Goal: Check status: Check status

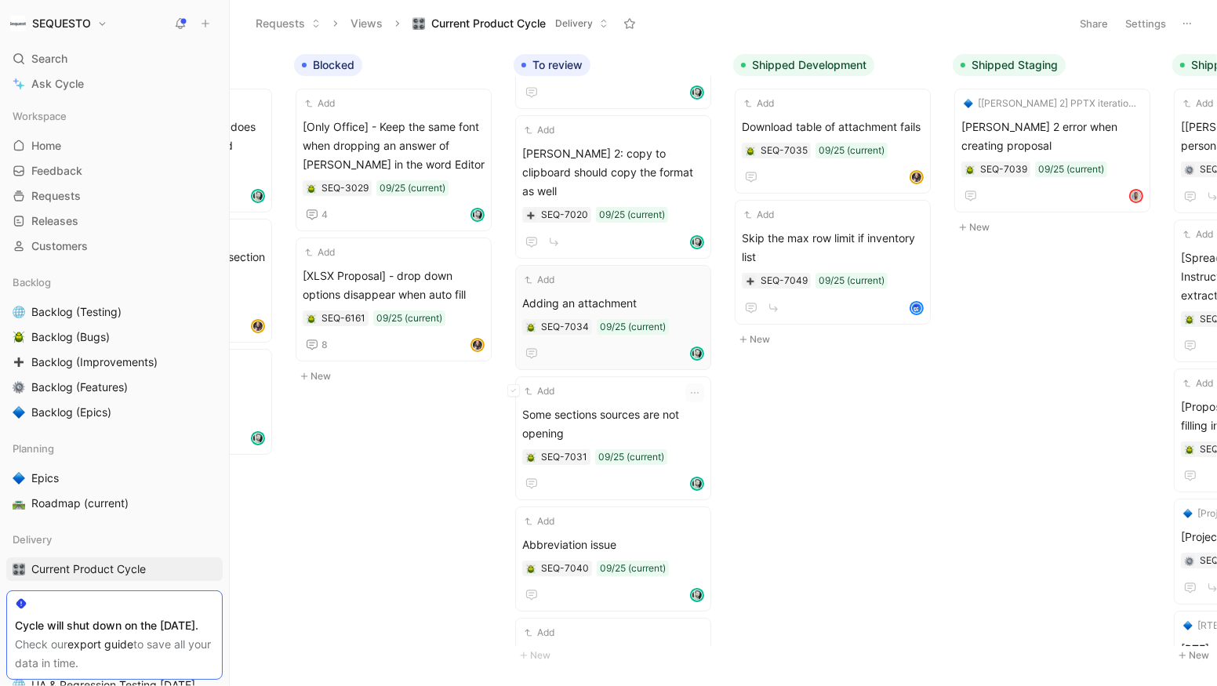
scroll to position [566, 0]
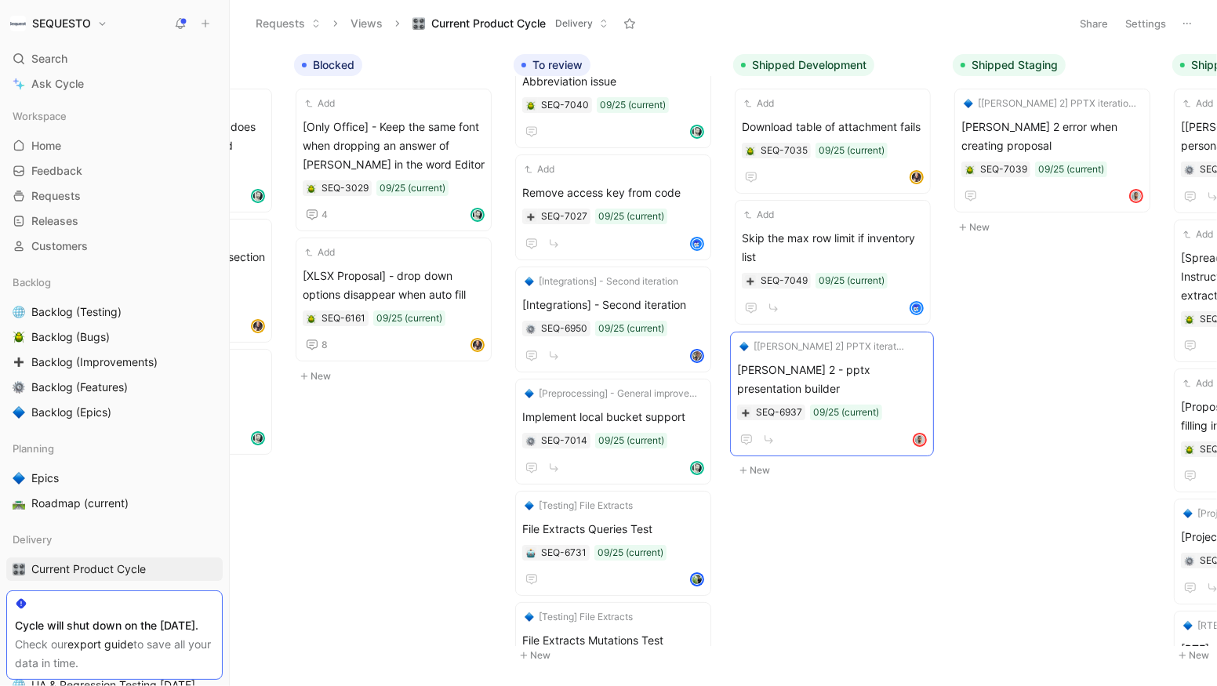
drag, startPoint x: 609, startPoint y: 493, endPoint x: 825, endPoint y: 358, distance: 254.3
click at [819, 365] on span "[PERSON_NAME] 2 - pptx presentation builder" at bounding box center [833, 379] width 182 height 38
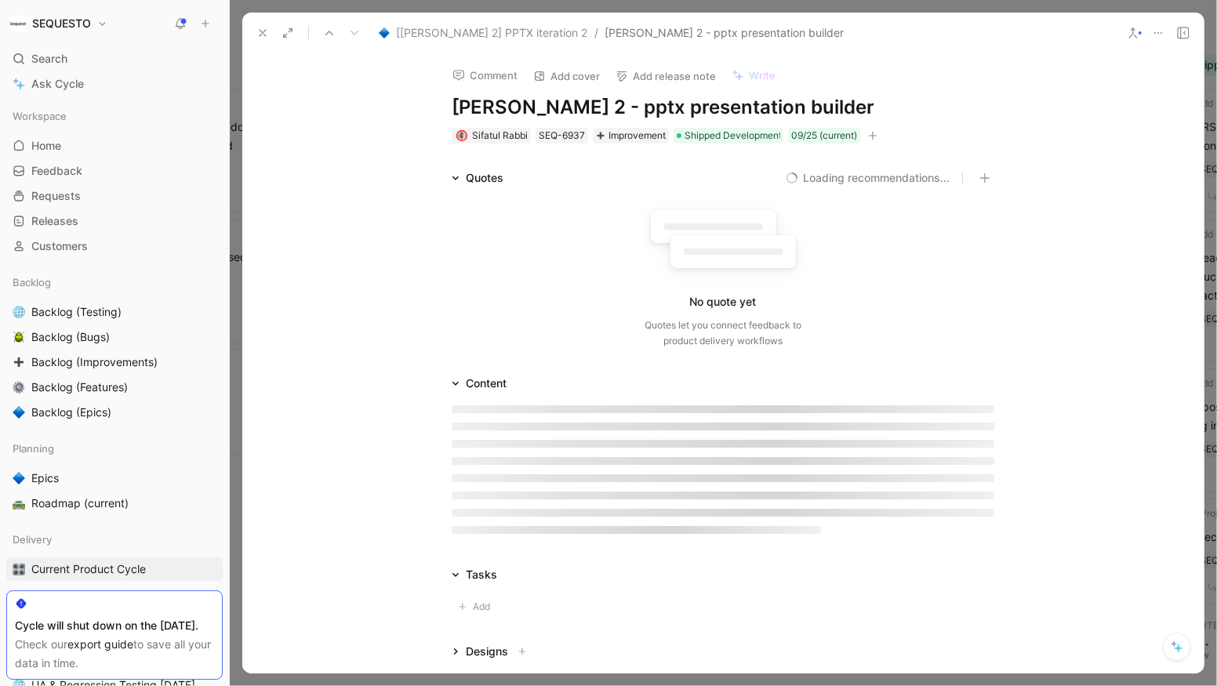
click at [874, 133] on icon "button" at bounding box center [872, 135] width 9 height 9
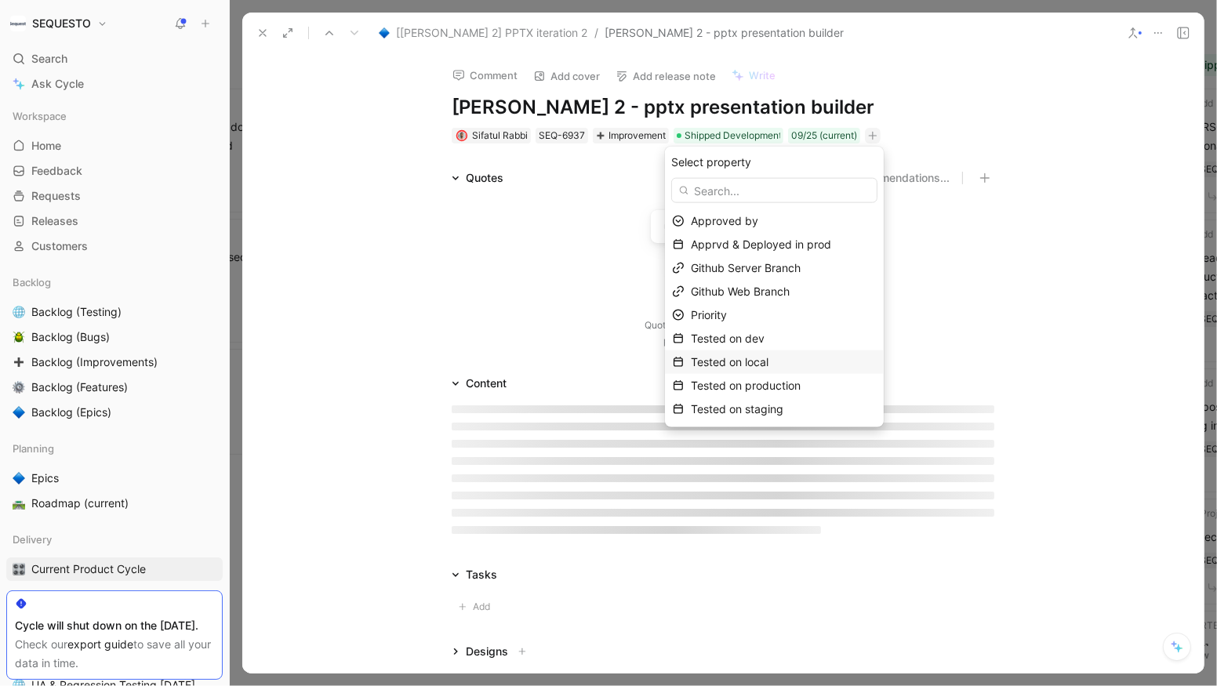
click at [768, 358] on span "Tested on local" at bounding box center [730, 361] width 78 height 13
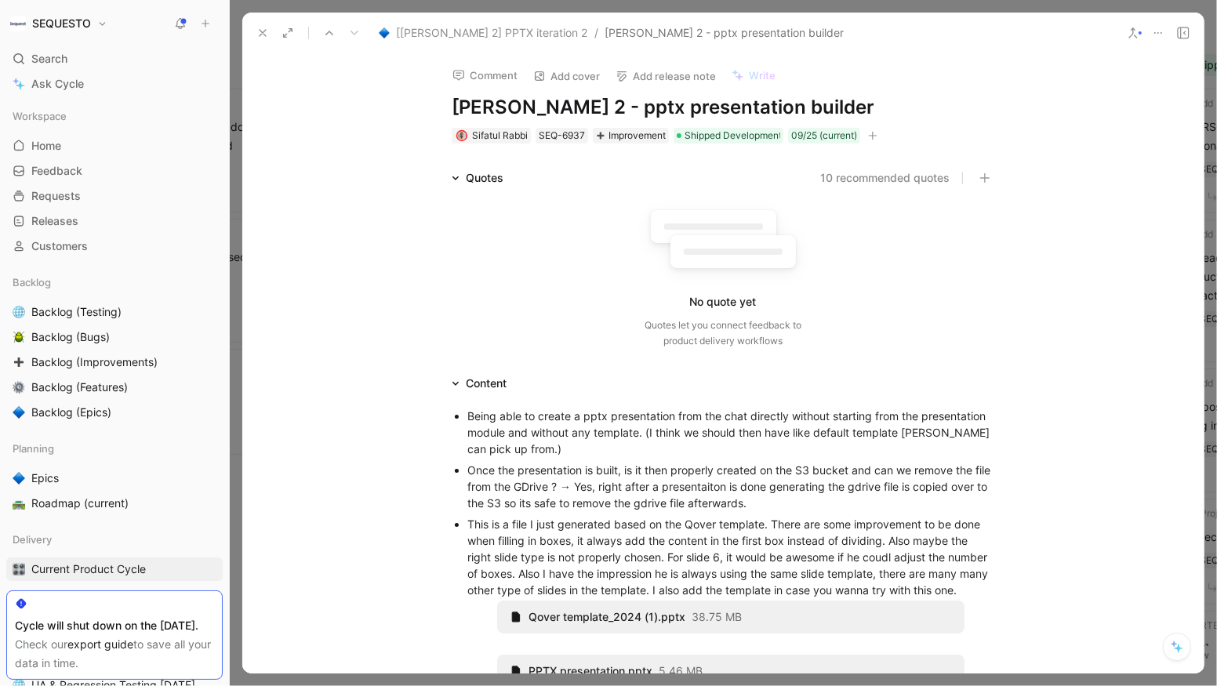
click at [258, 37] on icon at bounding box center [262, 33] width 13 height 13
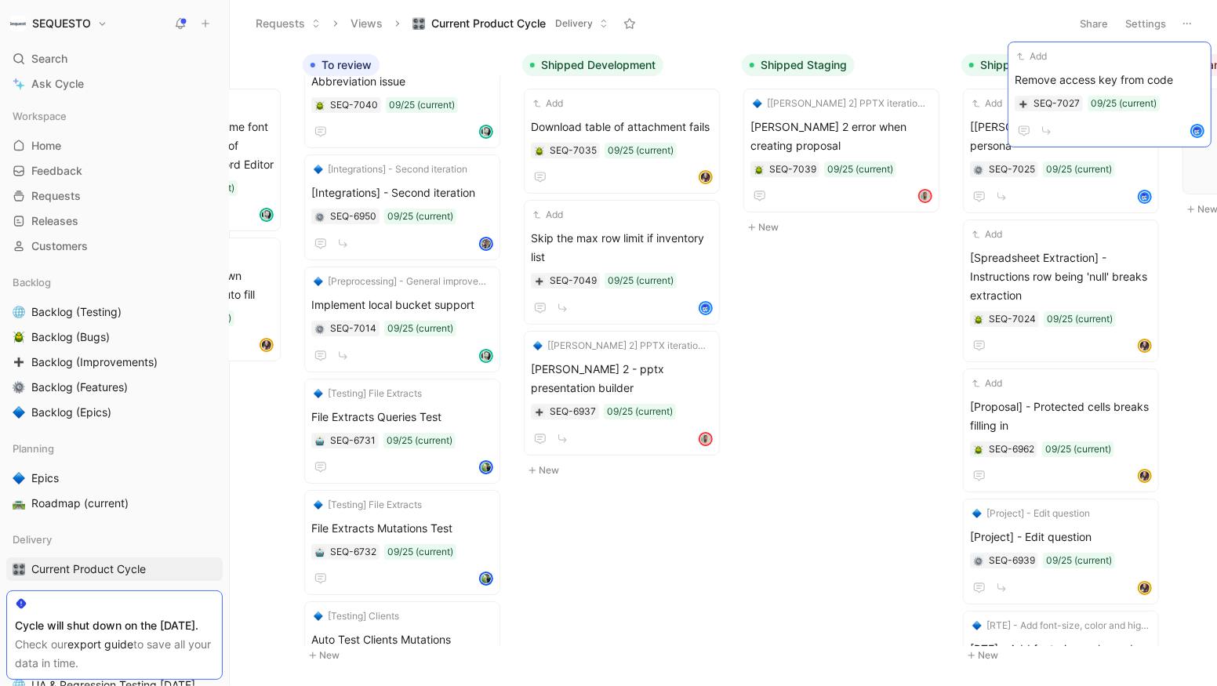
scroll to position [0, 848]
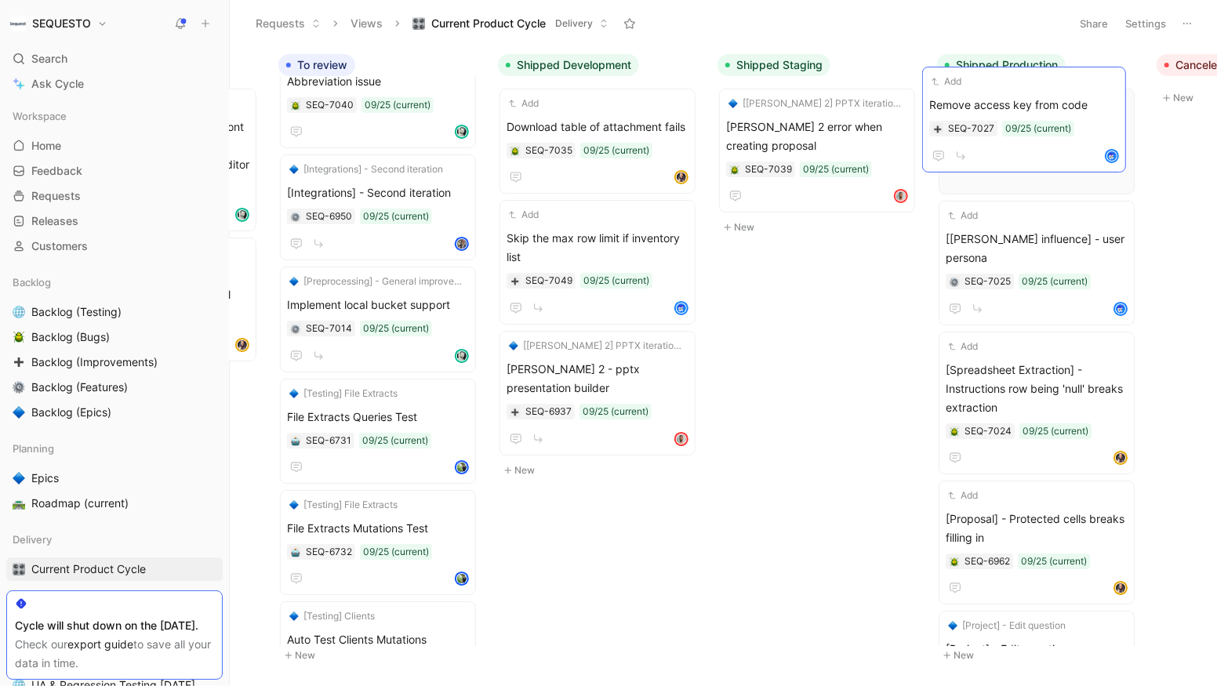
drag, startPoint x: 598, startPoint y: 172, endPoint x: 1005, endPoint y: 107, distance: 412.2
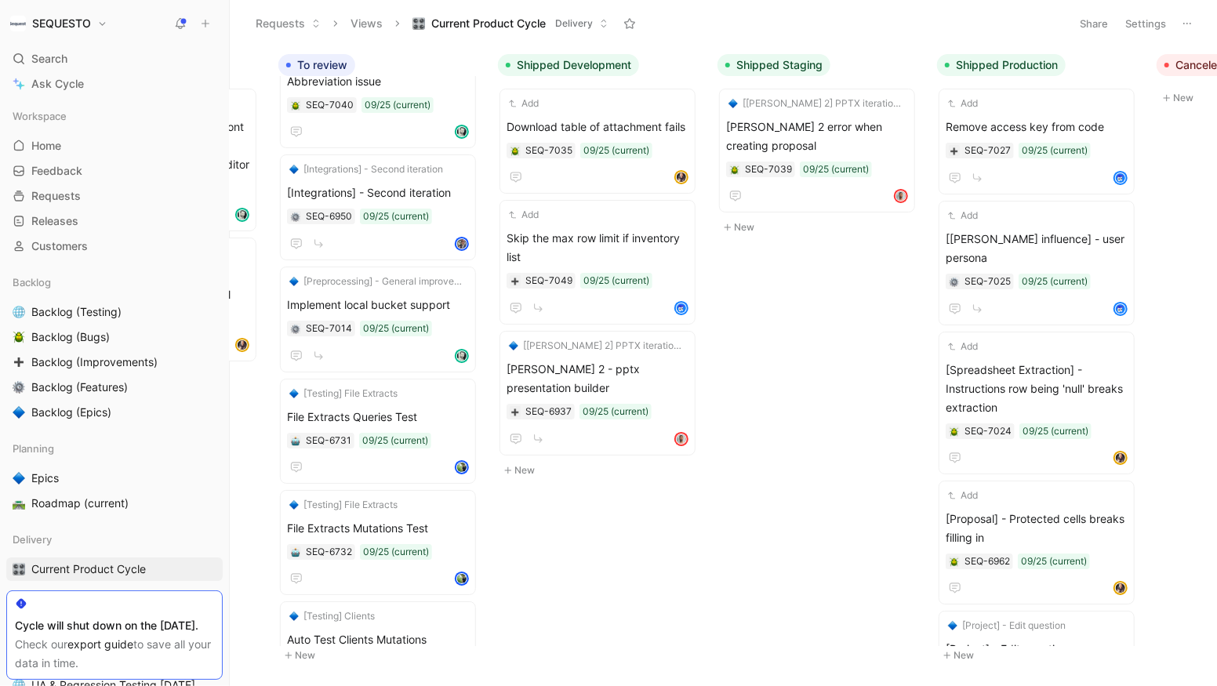
click at [818, 342] on body "SEQUESTO Search ⌘ K Ask Cycle Workspace Home G then H Feedback G then F Request…" at bounding box center [608, 343] width 1217 height 686
click at [1015, 125] on span "Remove access key from code" at bounding box center [1037, 127] width 182 height 19
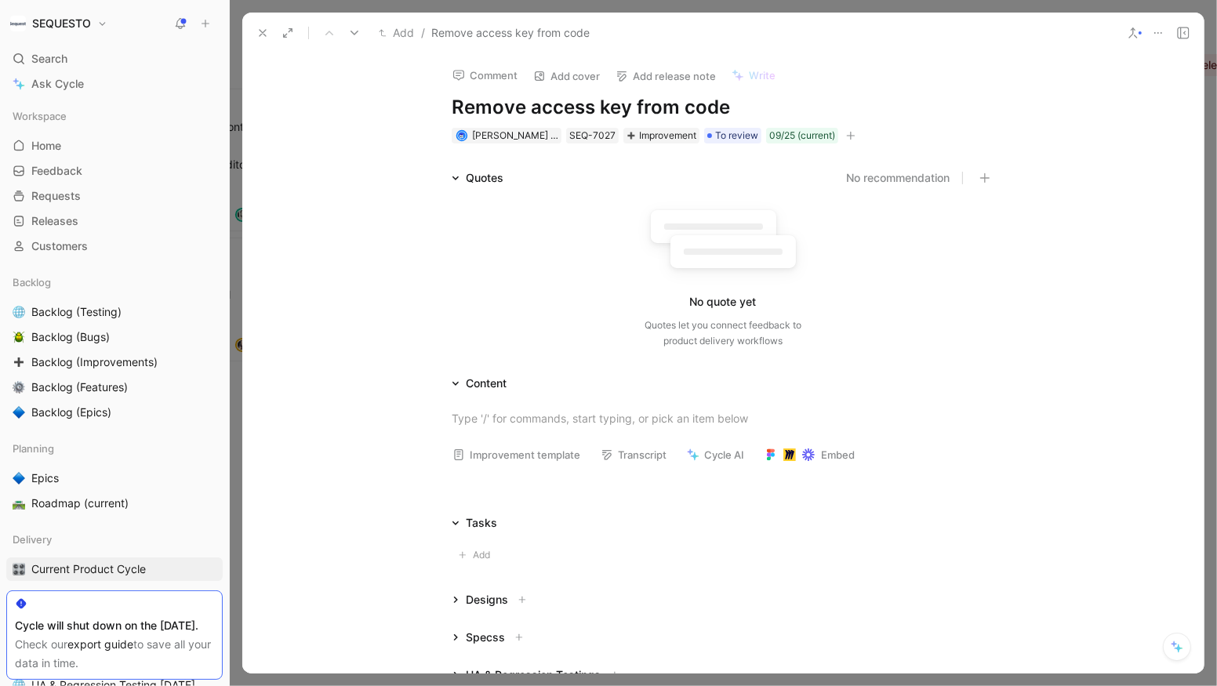
click at [851, 133] on icon "button" at bounding box center [850, 135] width 9 height 9
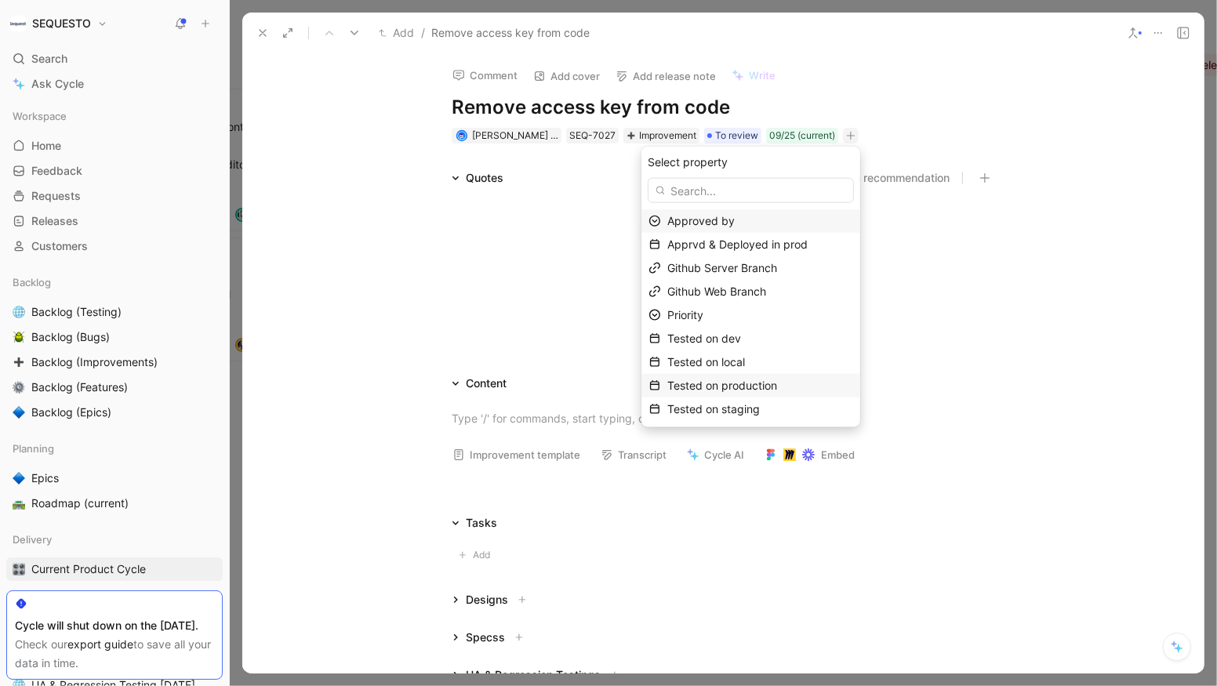
click at [777, 387] on span "Tested on production" at bounding box center [722, 385] width 110 height 13
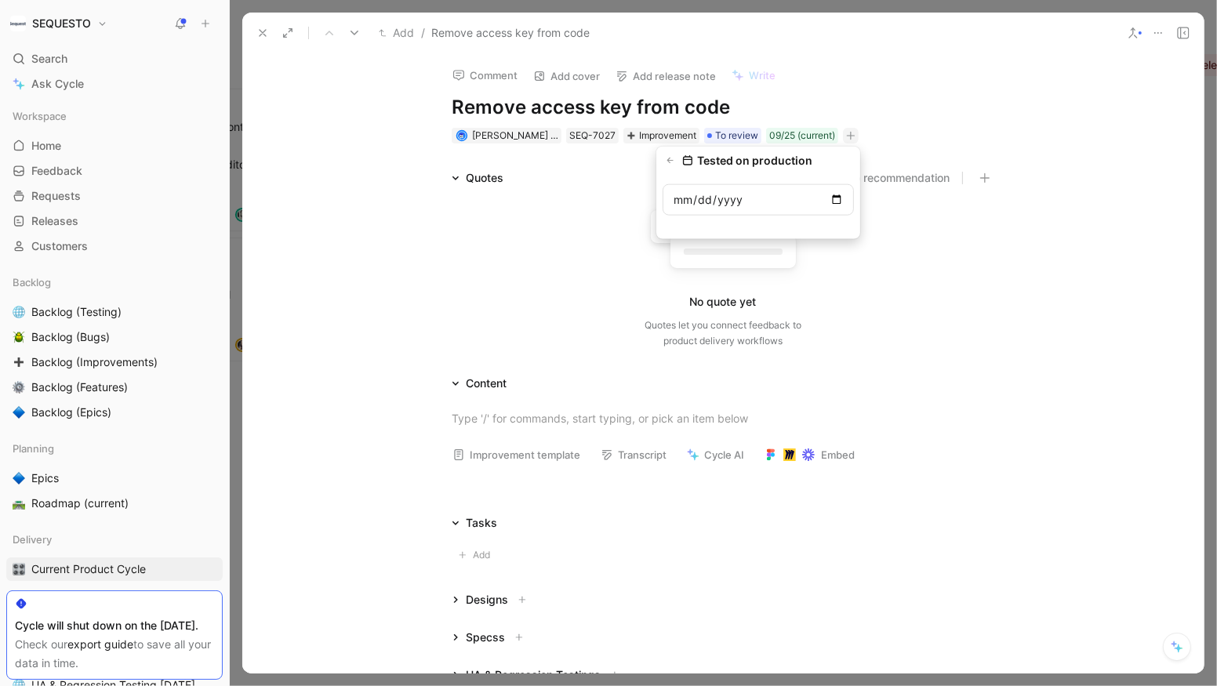
click at [834, 200] on input "date" at bounding box center [758, 199] width 191 height 31
type input "[DATE]"
click at [803, 130] on div "[DATE]" at bounding box center [784, 136] width 37 height 16
click at [261, 27] on icon at bounding box center [262, 33] width 13 height 13
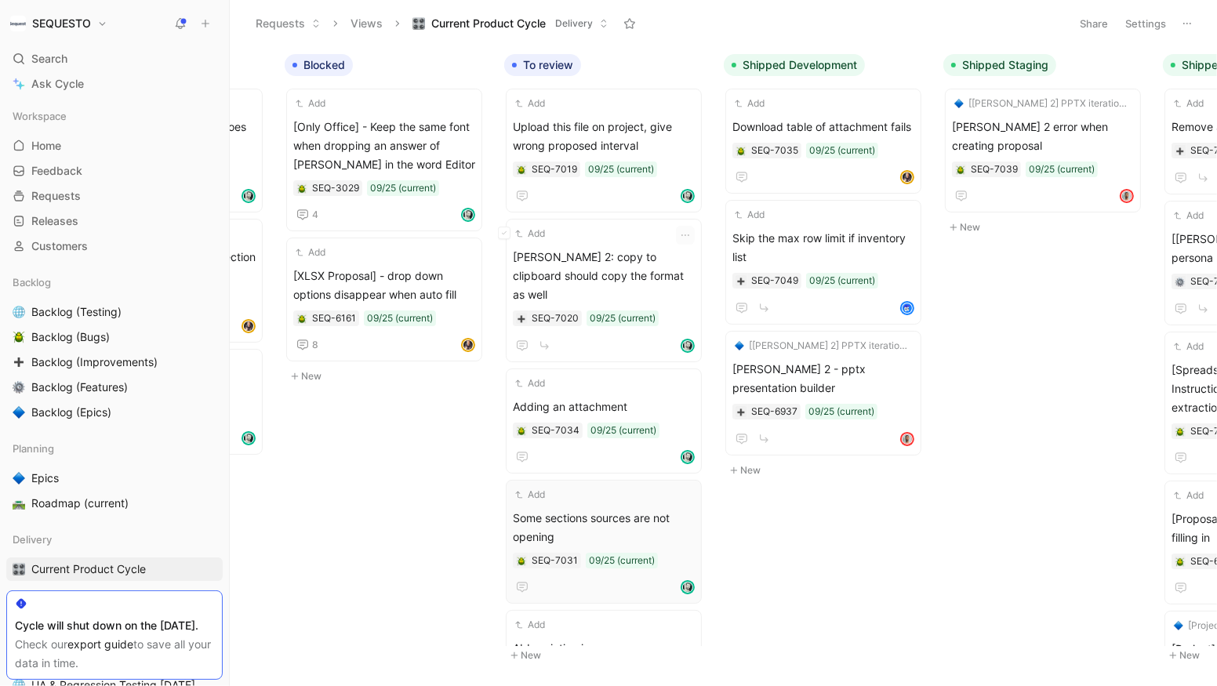
click at [835, 553] on div "To do Add Copy and paste from file give wrong formatting in the rich text edito…" at bounding box center [723, 365] width 987 height 639
click at [386, 477] on body "SEQUESTO Search ⌘ K Ask Cycle Workspace Home G then H Feedback G then F Request…" at bounding box center [608, 343] width 1217 height 686
